Goal: Information Seeking & Learning: Learn about a topic

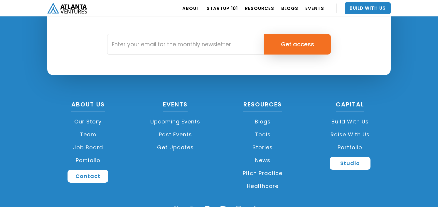
scroll to position [1404, 0]
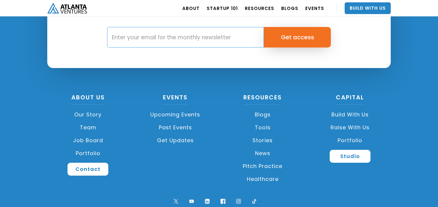
click at [204, 43] on input "Email Form" at bounding box center [185, 37] width 157 height 21
type input "patelm95@gmail.com"
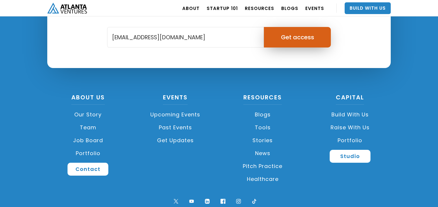
click at [297, 40] on input "Get access" at bounding box center [297, 37] width 67 height 21
type input "Please wait..."
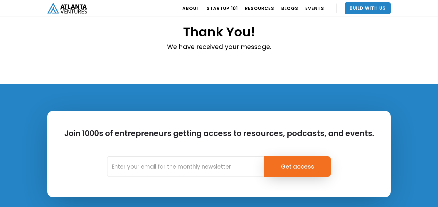
scroll to position [7, 0]
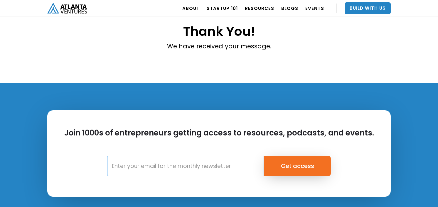
click at [207, 162] on input "Email Form" at bounding box center [185, 166] width 157 height 21
type input "patelm95@gmail.com"
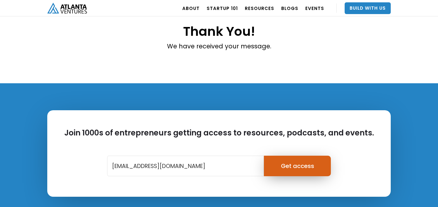
click at [291, 167] on input "Get access" at bounding box center [297, 166] width 67 height 21
type input "Please wait..."
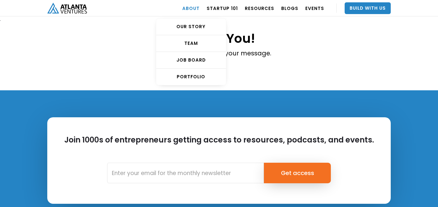
click at [193, 8] on link "ABOUT" at bounding box center [190, 8] width 17 height 16
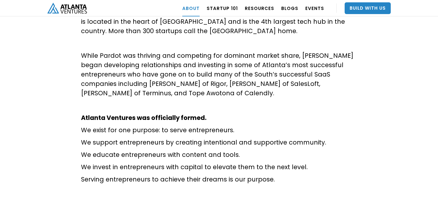
click at [131, 114] on strong "Atlanta Ventures was officially formed." at bounding box center [143, 118] width 125 height 9
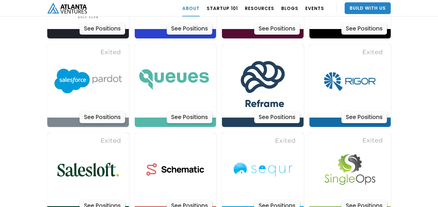
scroll to position [1821, 0]
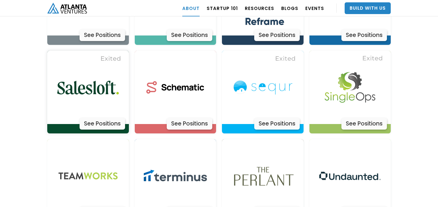
click at [102, 111] on link "See Positions" at bounding box center [88, 92] width 82 height 83
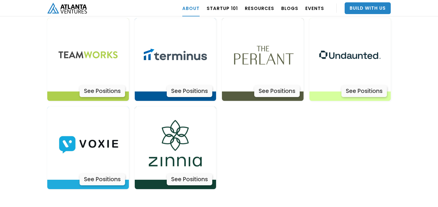
scroll to position [1964, 0]
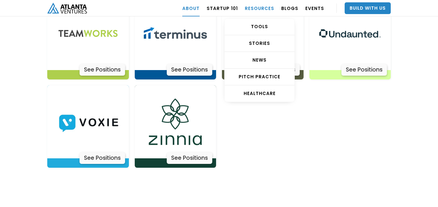
click at [257, 5] on link "RESOURCES" at bounding box center [259, 8] width 29 height 16
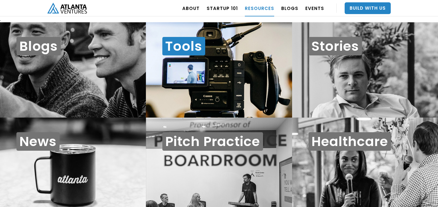
scroll to position [6, 0]
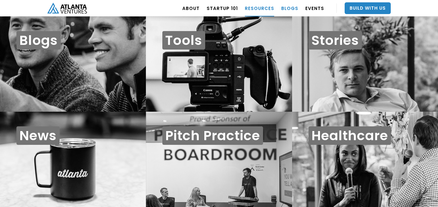
click at [288, 9] on link "BLOGS" at bounding box center [289, 8] width 17 height 16
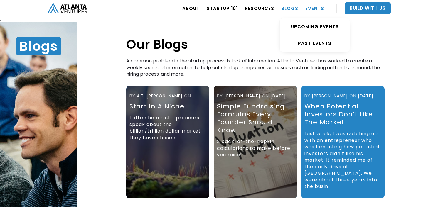
click at [307, 9] on link "EVENTS" at bounding box center [315, 8] width 19 height 16
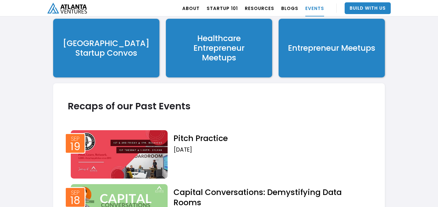
scroll to position [1211, 0]
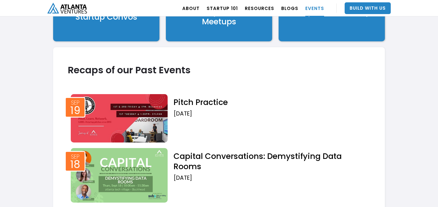
click at [321, 36] on link "Entrepreneur Meetups" at bounding box center [332, 12] width 106 height 59
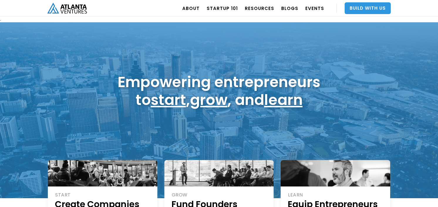
click at [355, 8] on link "Build With Us" at bounding box center [368, 8] width 46 height 12
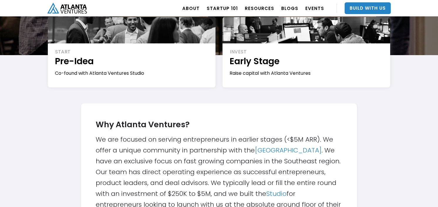
scroll to position [113, 0]
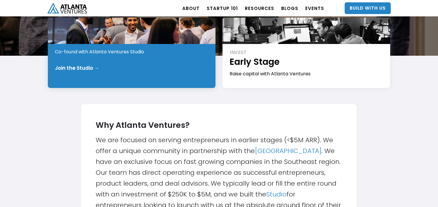
click at [81, 68] on div "Join the Studio →" at bounding box center [77, 68] width 44 height 6
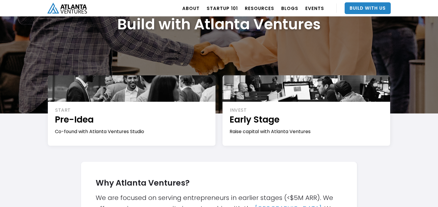
scroll to position [56, 0]
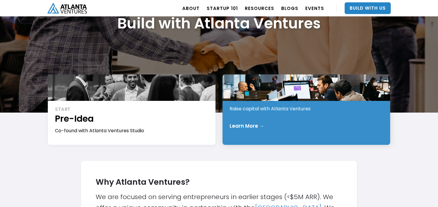
click at [273, 104] on div "INVEST Early Stage Raise capital with Atlanta Ventures" at bounding box center [307, 99] width 154 height 28
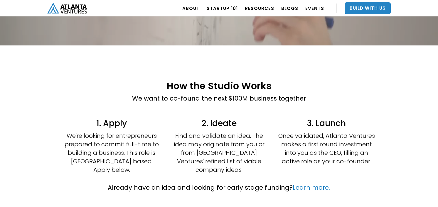
scroll to position [97, 0]
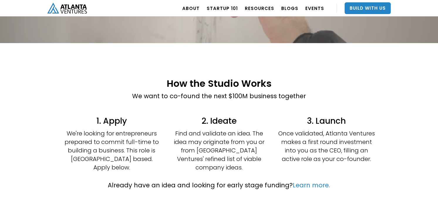
click at [230, 106] on div "How the Studio Works We want to co-found the next $100M business together" at bounding box center [219, 93] width 247 height 40
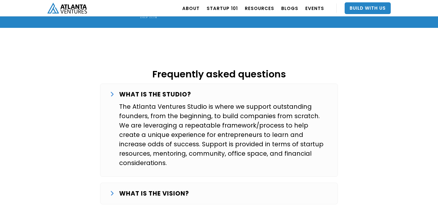
scroll to position [926, 0]
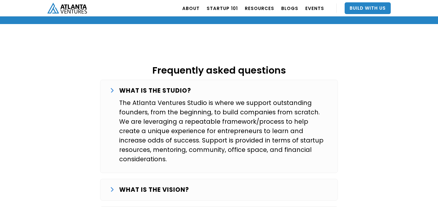
click at [180, 186] on strong "WHAT IS THE VISION?" at bounding box center [154, 190] width 70 height 9
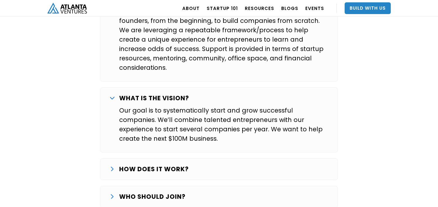
scroll to position [1023, 0]
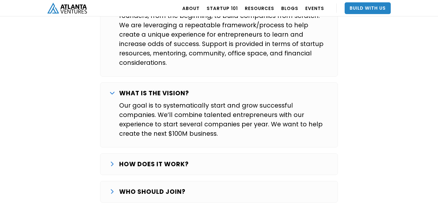
click at [171, 154] on div "HOW DOES IT WORK? The Studio journey starts with finding and validating an idea…" at bounding box center [219, 165] width 238 height 22
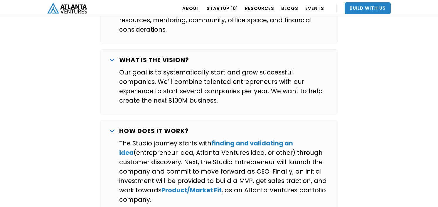
scroll to position [1059, 0]
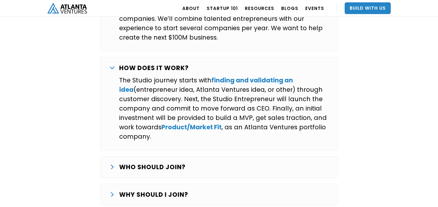
click at [179, 163] on p "WHO SHOULD JOIN?" at bounding box center [152, 167] width 66 height 9
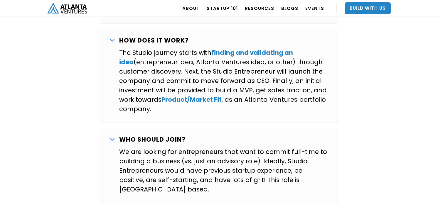
scroll to position [1147, 0]
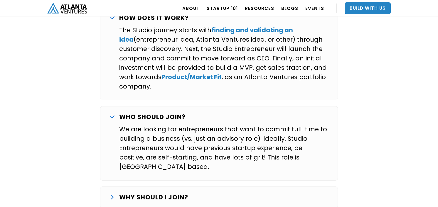
click at [170, 193] on strong "WHY SHOULD I JOIN?" at bounding box center [153, 197] width 69 height 9
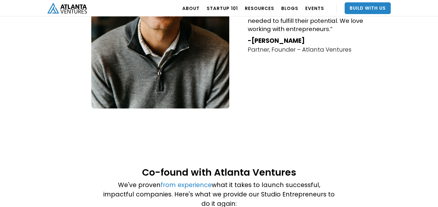
scroll to position [442, 0]
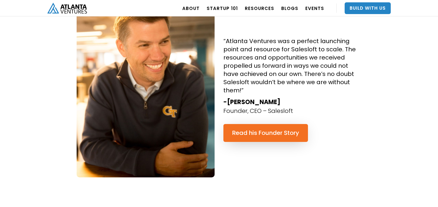
scroll to position [613, 0]
